Goal: Task Accomplishment & Management: Manage account settings

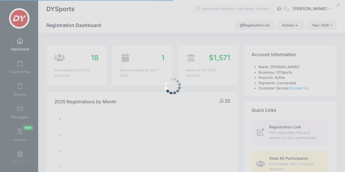
select select
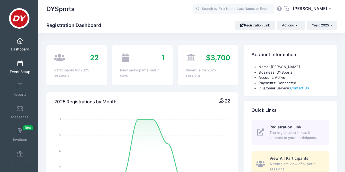
click at [20, 66] on span at bounding box center [20, 64] width 0 height 6
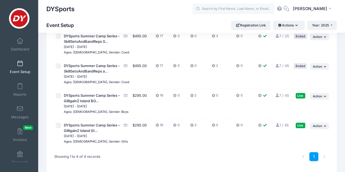
scroll to position [55, 0]
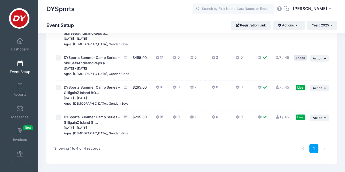
click at [282, 90] on link "7 / 45 Full" at bounding box center [282, 87] width 14 height 4
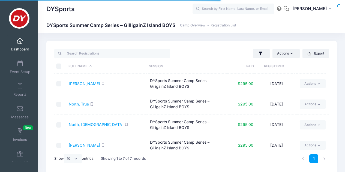
select select "10"
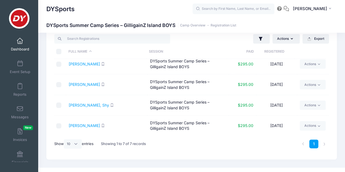
scroll to position [23, 0]
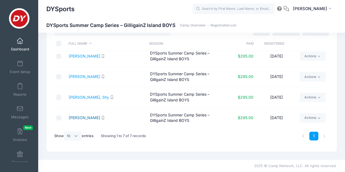
click at [87, 118] on link "Sibert, Amos" at bounding box center [84, 118] width 31 height 5
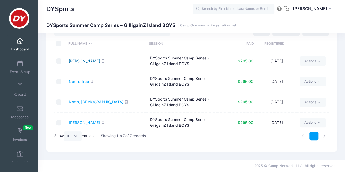
click at [92, 62] on link "Al-Oudi, Yusuf" at bounding box center [84, 61] width 31 height 5
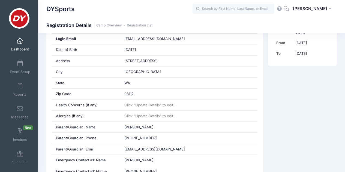
scroll to position [164, 0]
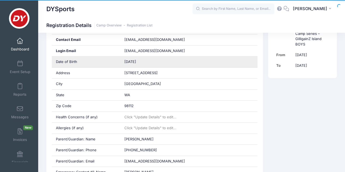
scroll to position [191, 0]
